Goal: Find specific page/section: Find specific page/section

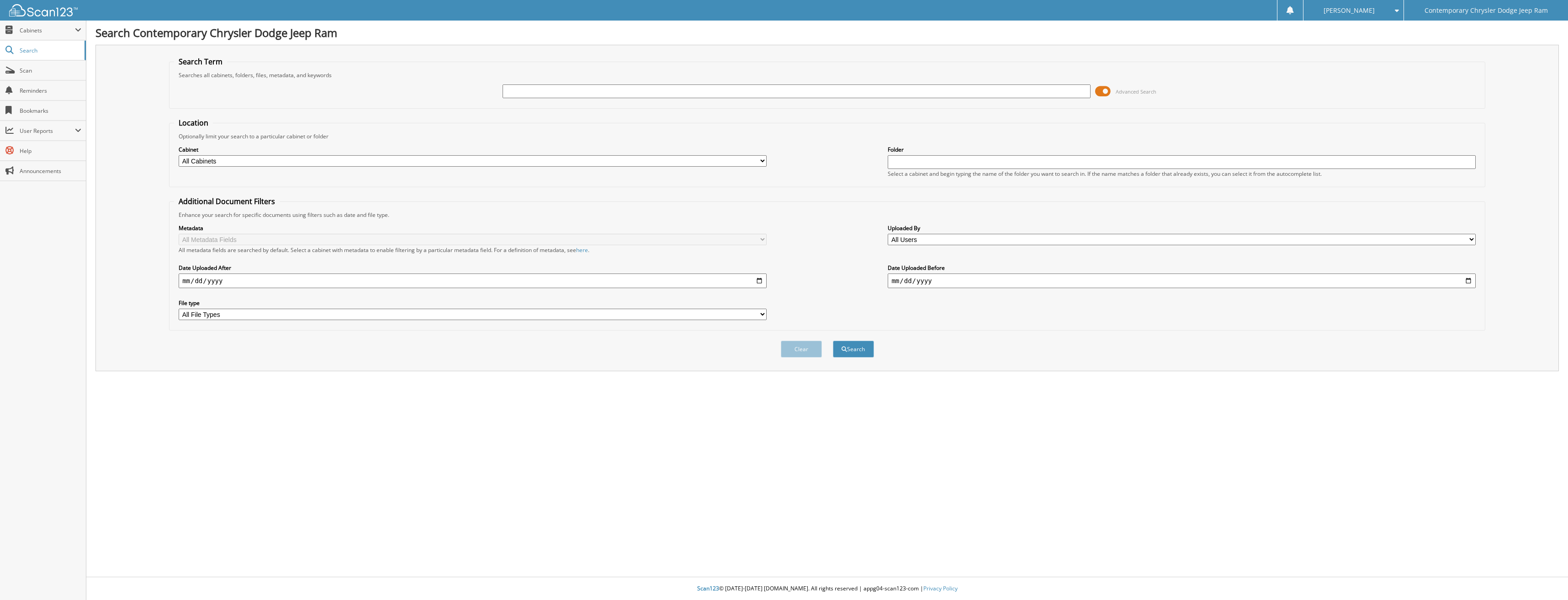
click at [525, 90] on input "text" at bounding box center [797, 91] width 588 height 14
type input "96936"
click at [833, 340] on button "Search" at bounding box center [853, 349] width 41 height 17
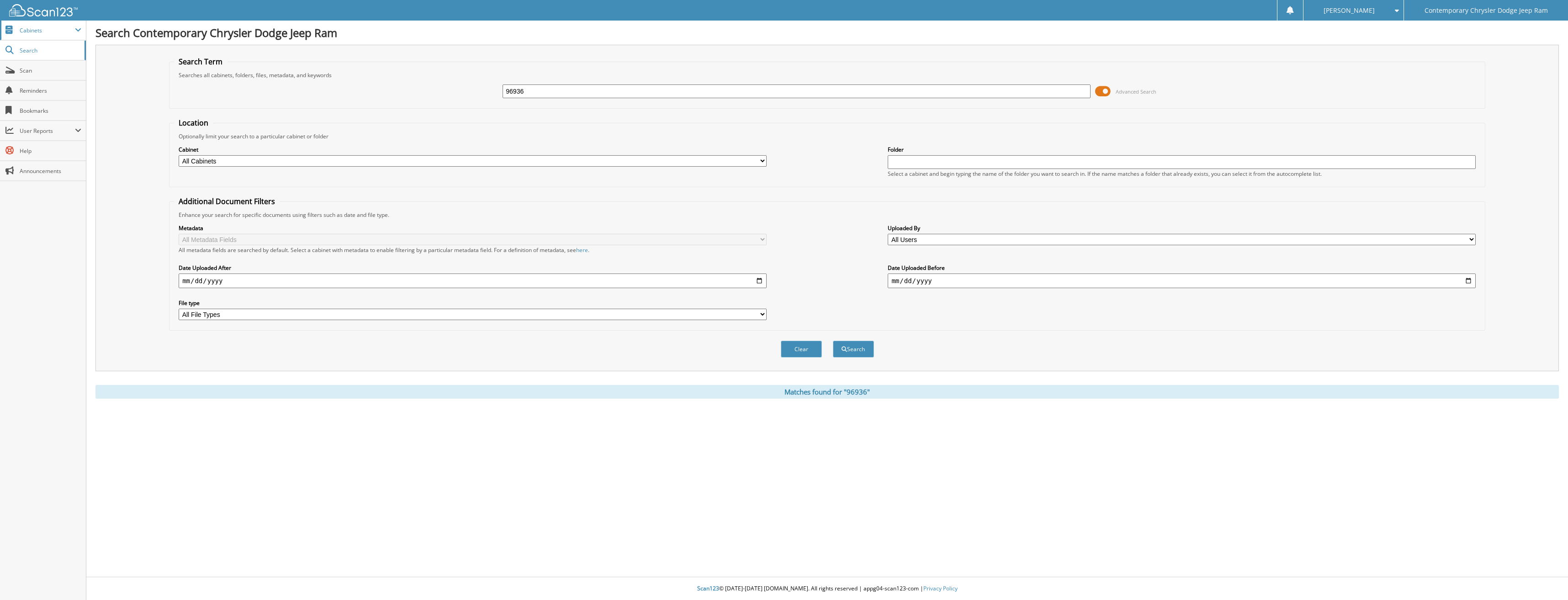
click at [23, 30] on span "Cabinets" at bounding box center [47, 30] width 55 height 8
click at [26, 53] on span "My Company" at bounding box center [47, 50] width 67 height 8
